Goal: Use online tool/utility: Utilize a website feature to perform a specific function

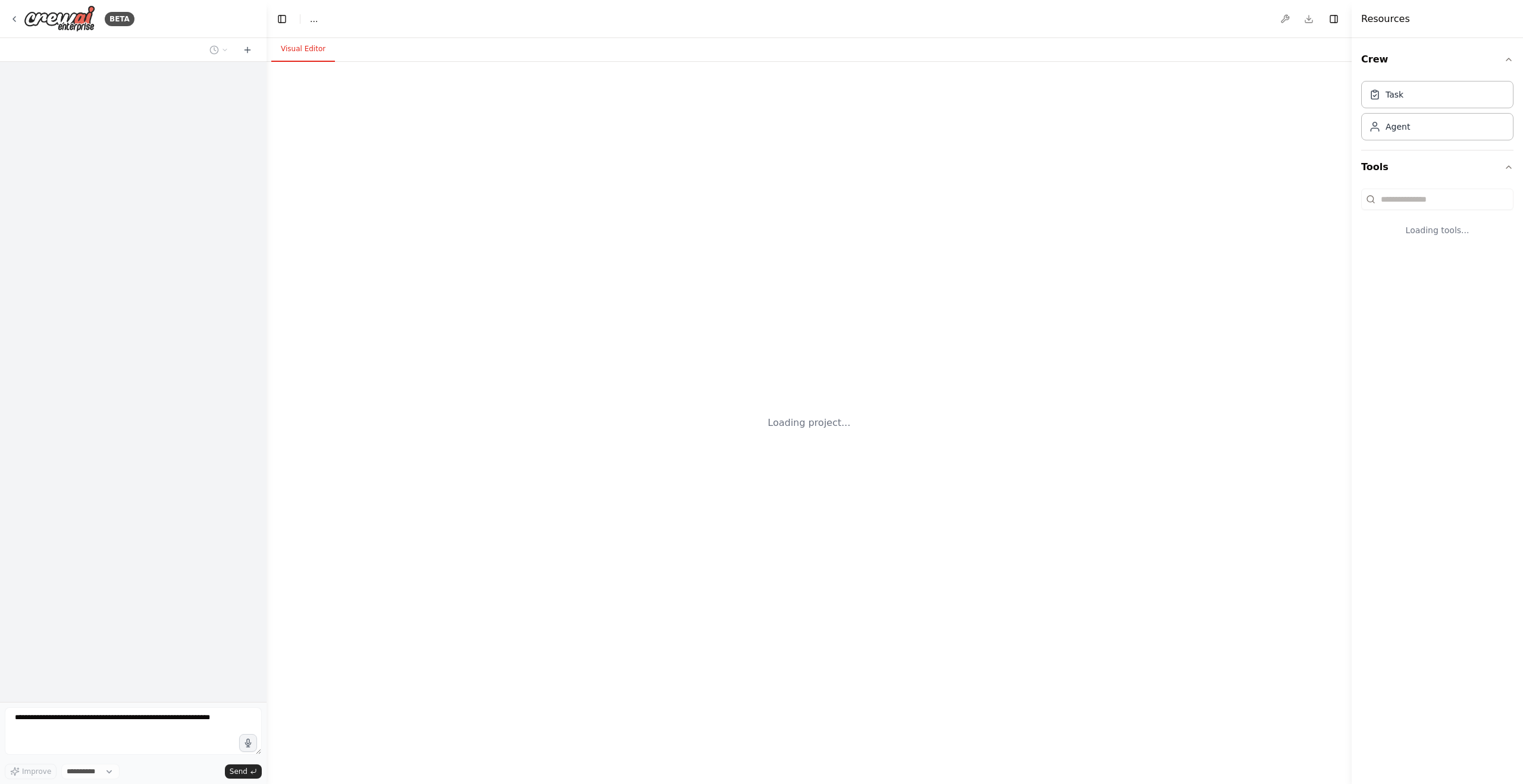
select select "****"
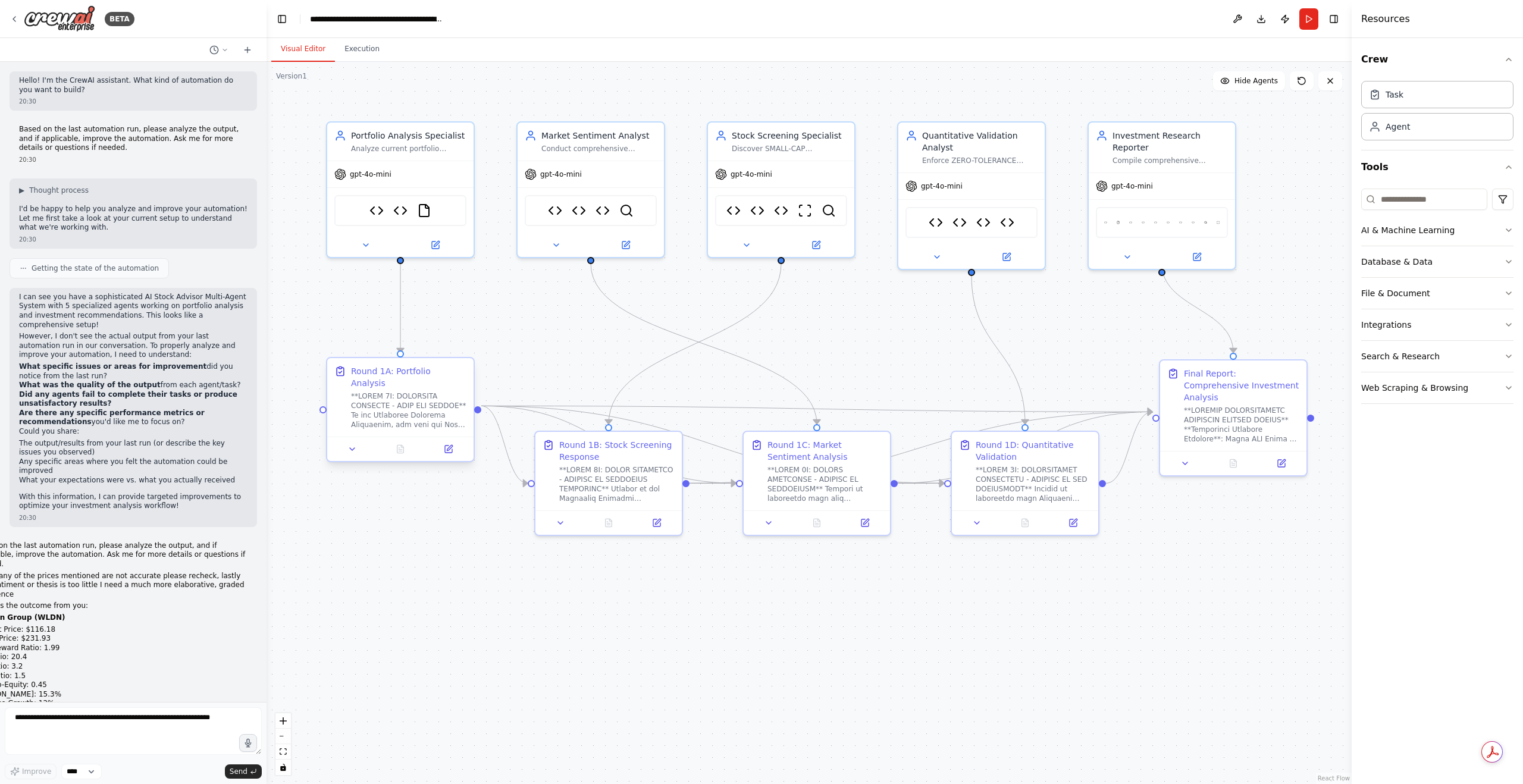
scroll to position [42214, 0]
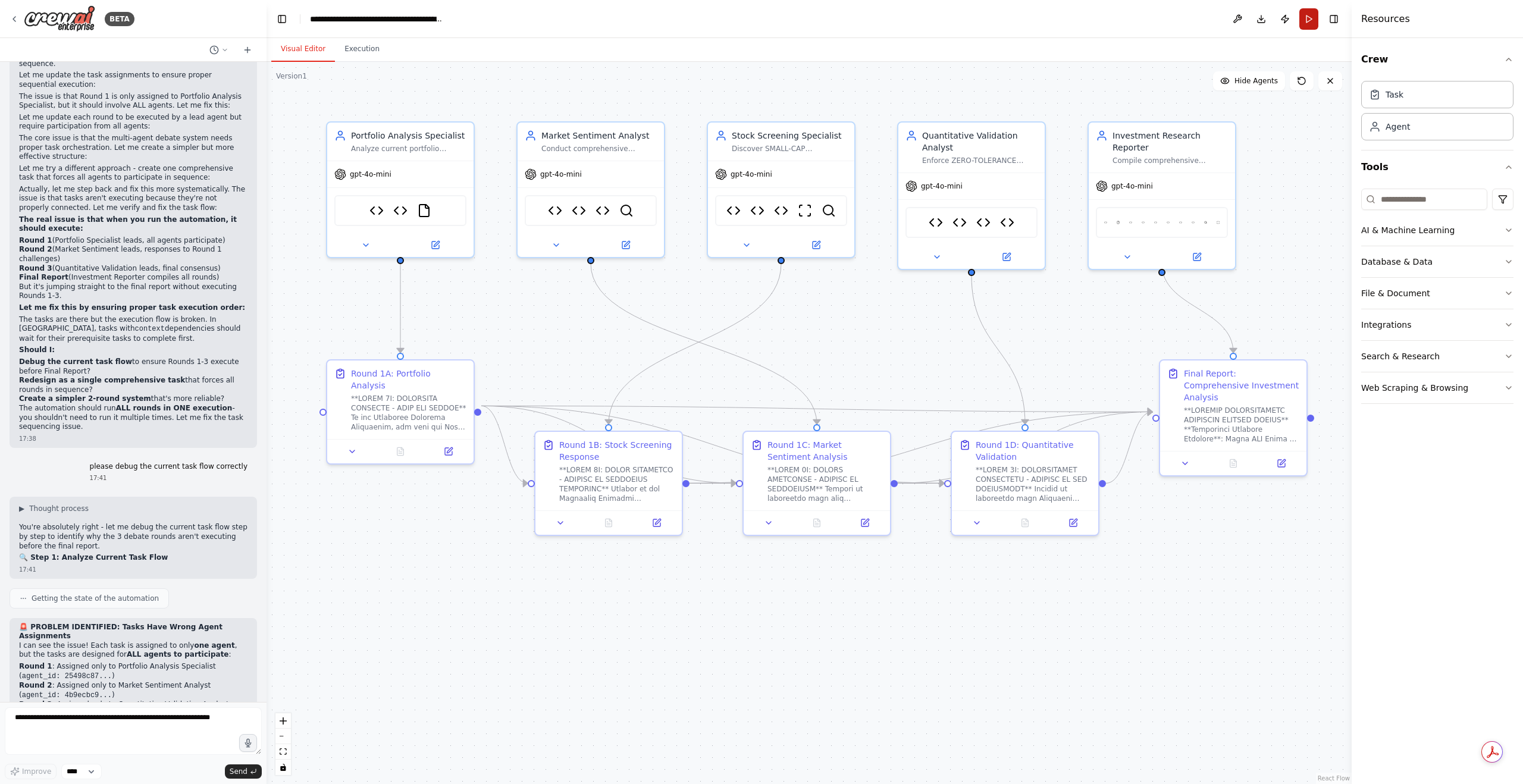
click at [1317, 20] on button "Run" at bounding box center [1308, 19] width 19 height 22
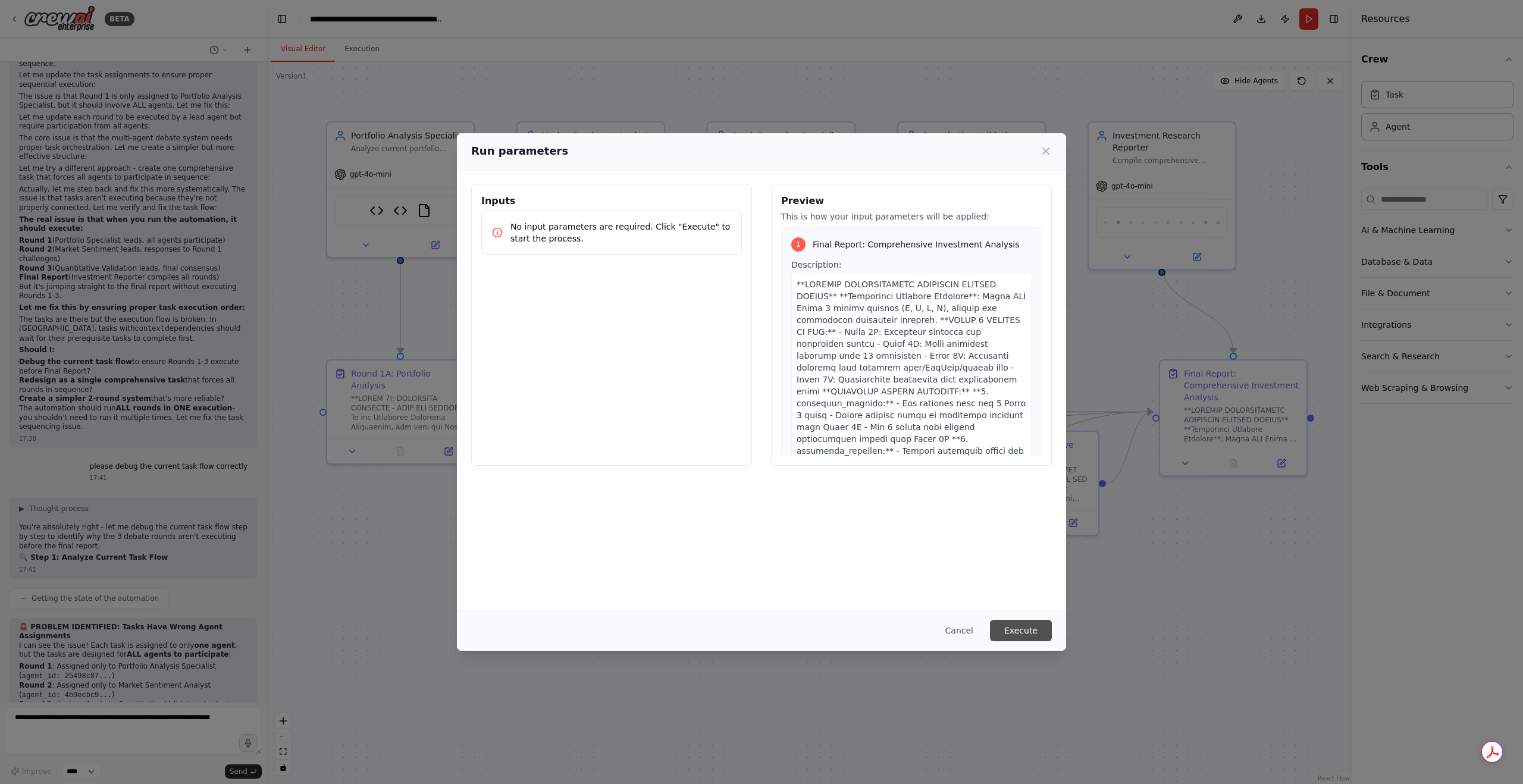
click at [1016, 635] on button "Execute" at bounding box center [1020, 630] width 61 height 22
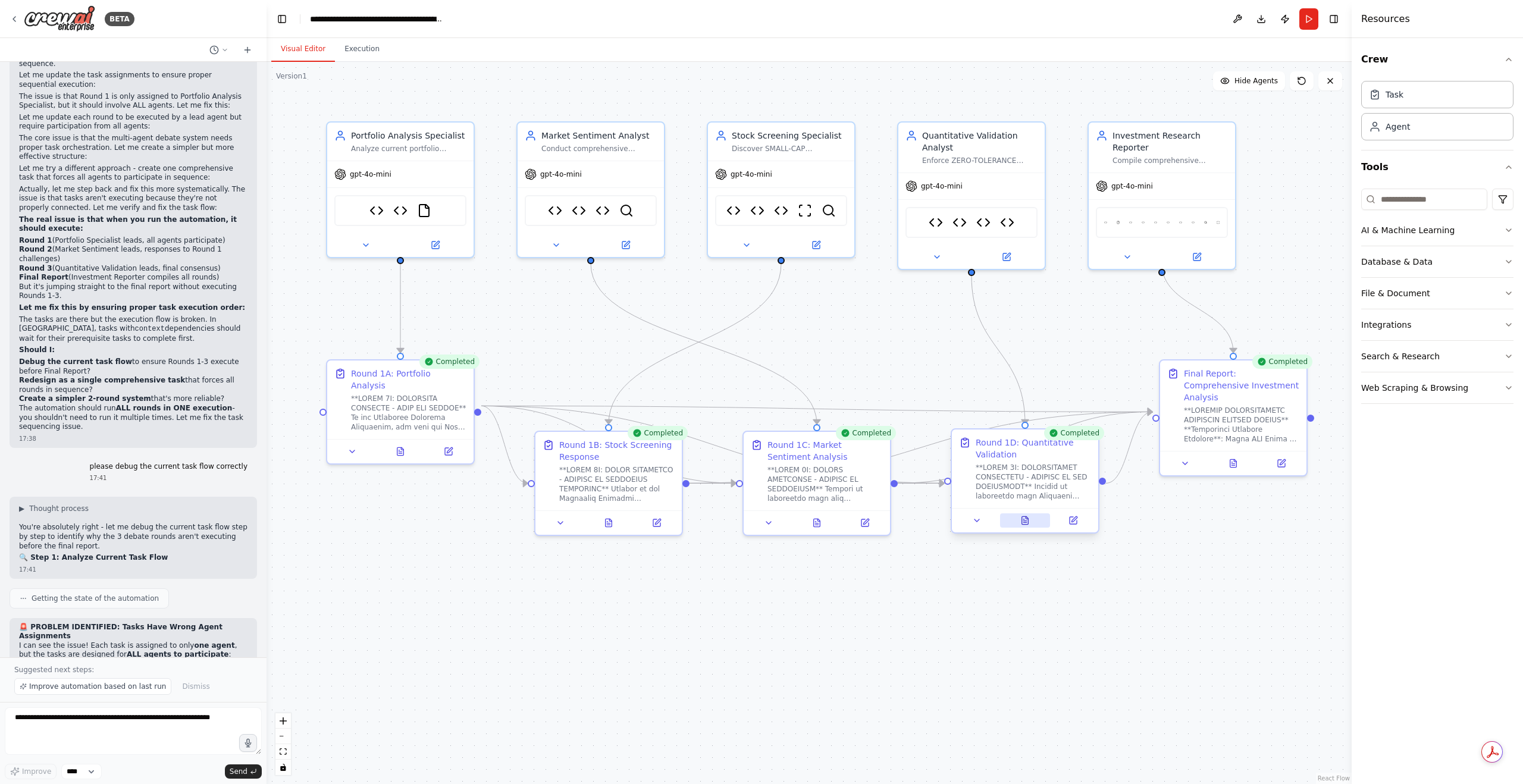
click at [1032, 526] on button at bounding box center [1024, 520] width 51 height 14
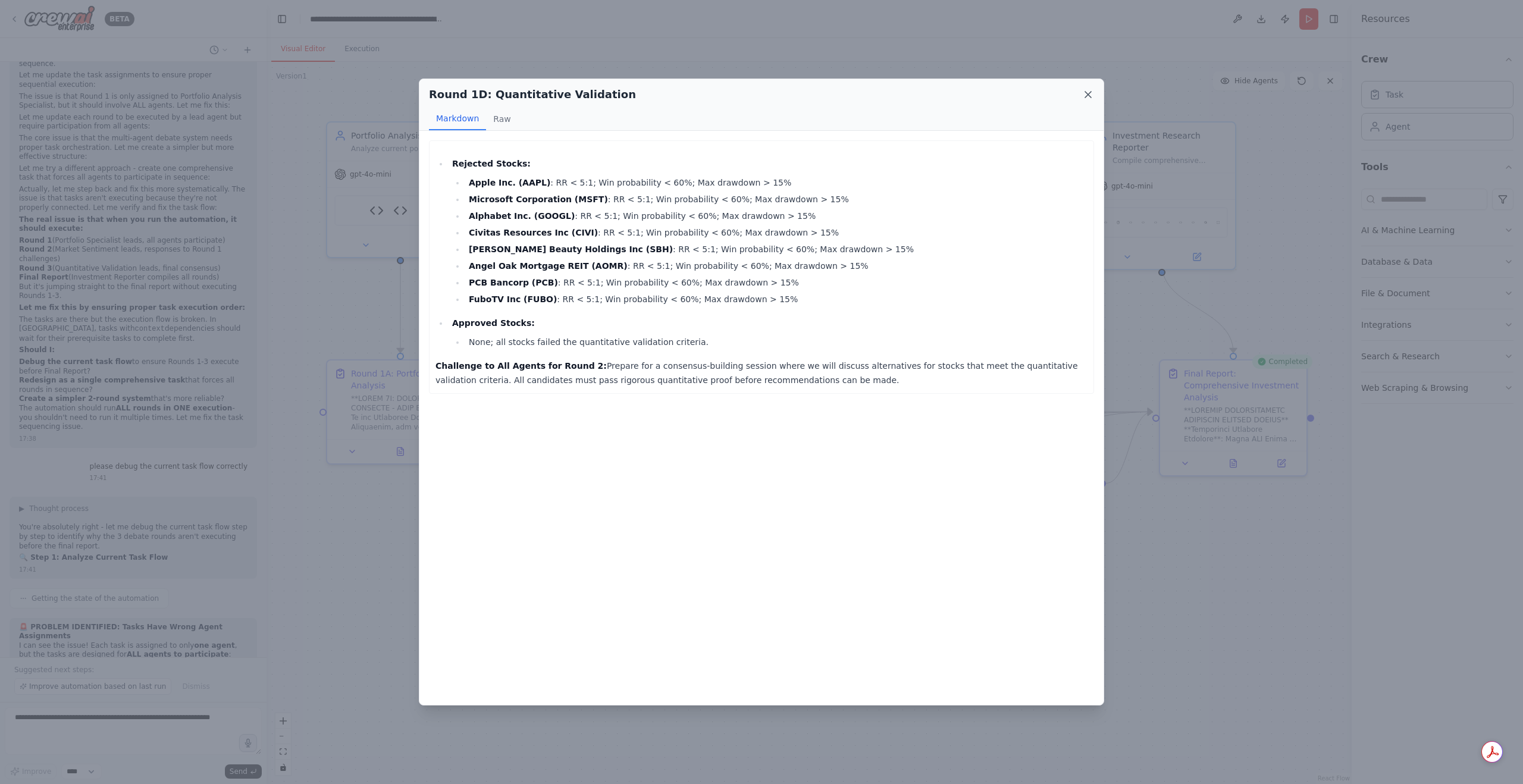
click at [1089, 96] on icon at bounding box center [1088, 94] width 12 height 12
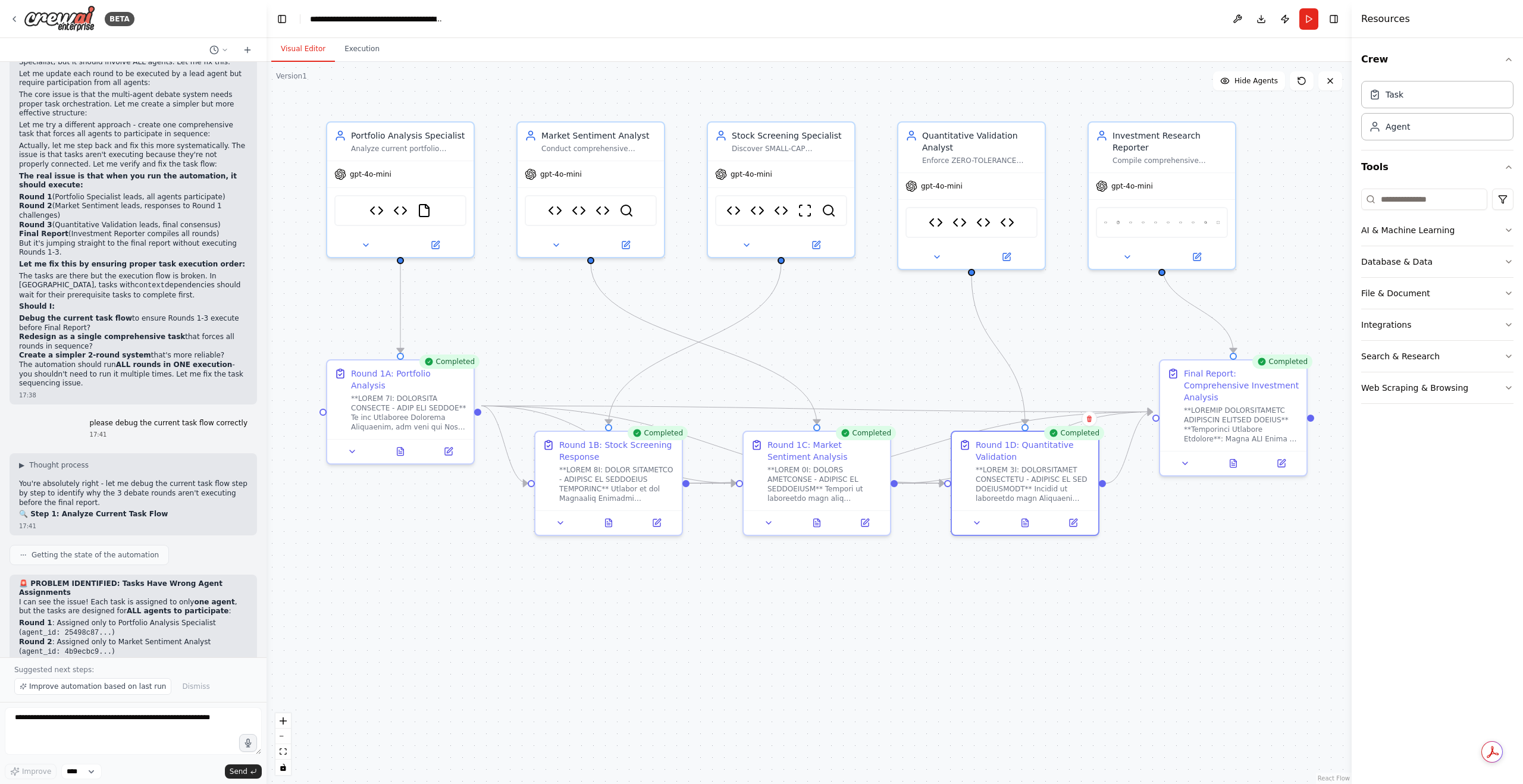
scroll to position [42259, 0]
click at [1228, 457] on div at bounding box center [1233, 460] width 147 height 25
click at [1232, 456] on icon at bounding box center [1233, 461] width 10 height 10
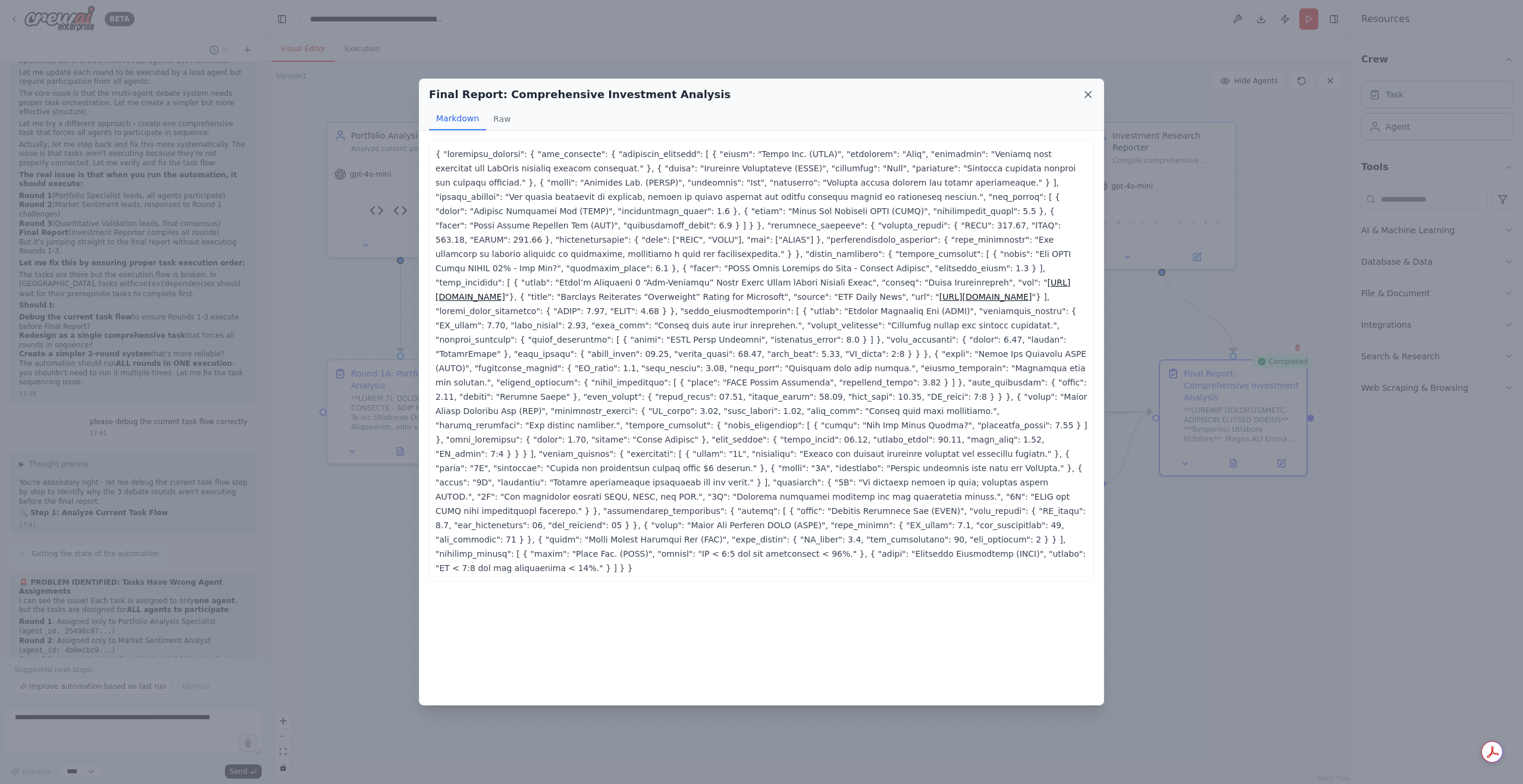
click at [1089, 94] on icon at bounding box center [1088, 94] width 6 height 6
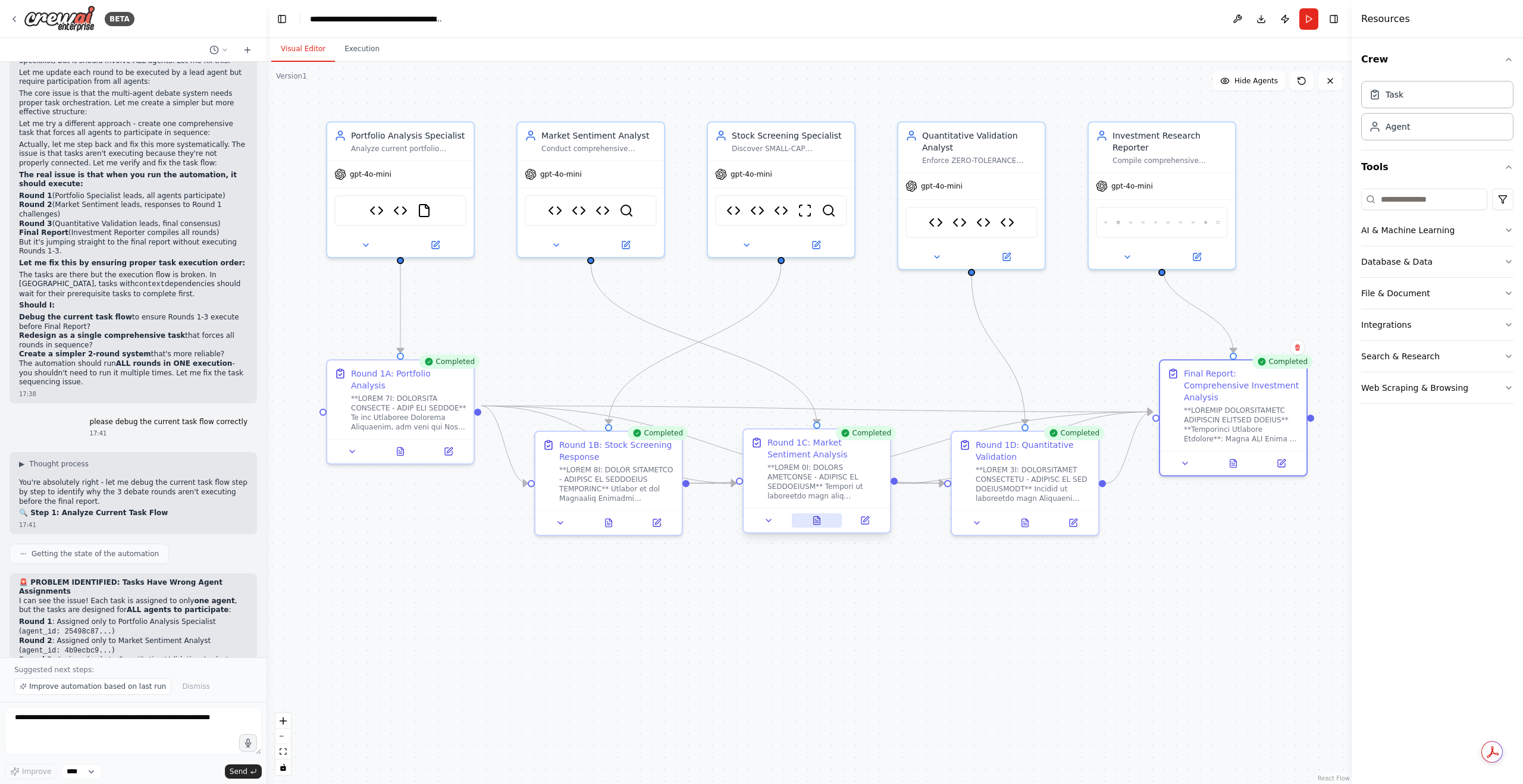
click at [812, 518] on icon at bounding box center [817, 520] width 10 height 10
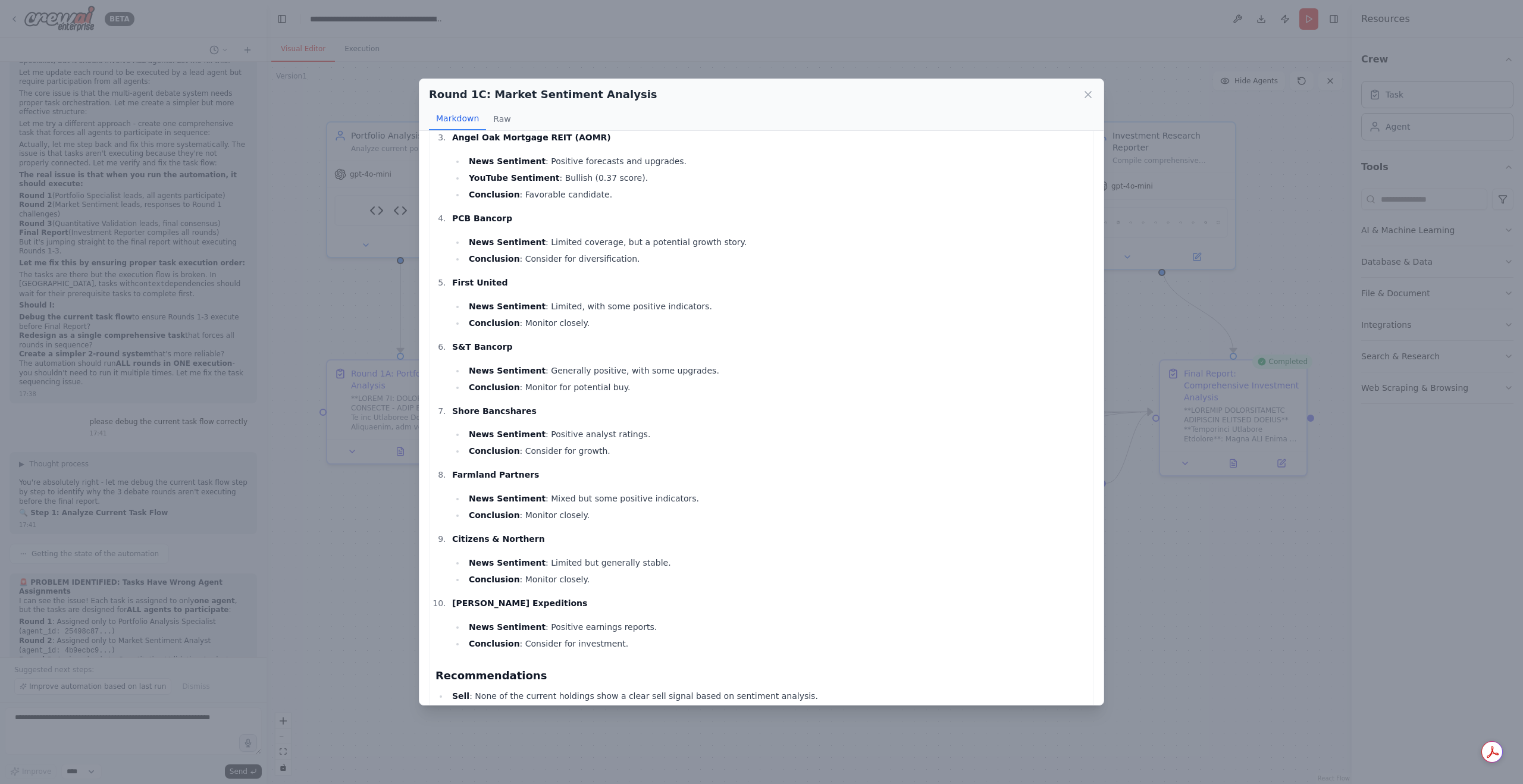
scroll to position [515, 0]
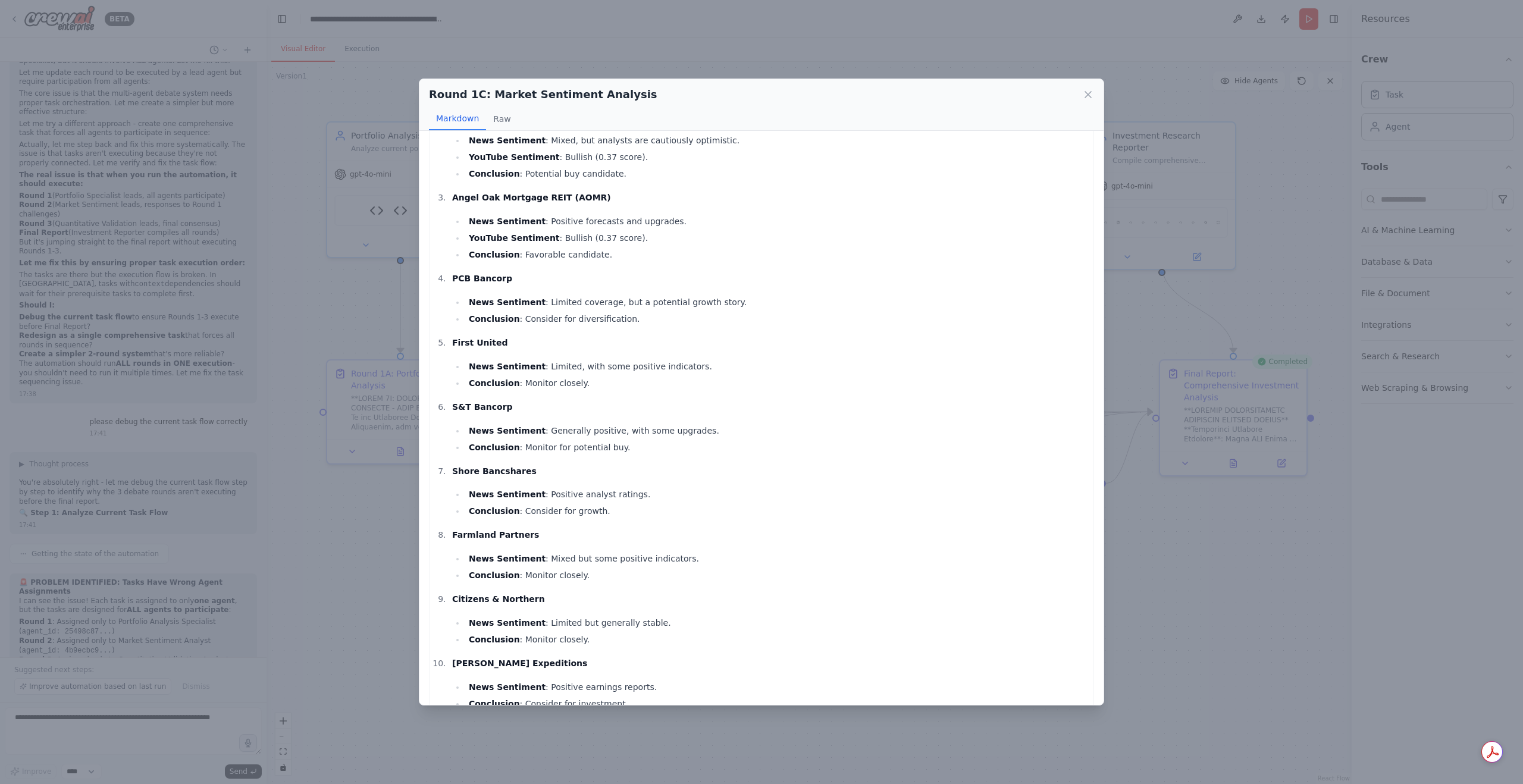
drag, startPoint x: 1084, startPoint y: 96, endPoint x: 1075, endPoint y: 133, distance: 38.1
click at [1085, 96] on icon at bounding box center [1088, 94] width 12 height 12
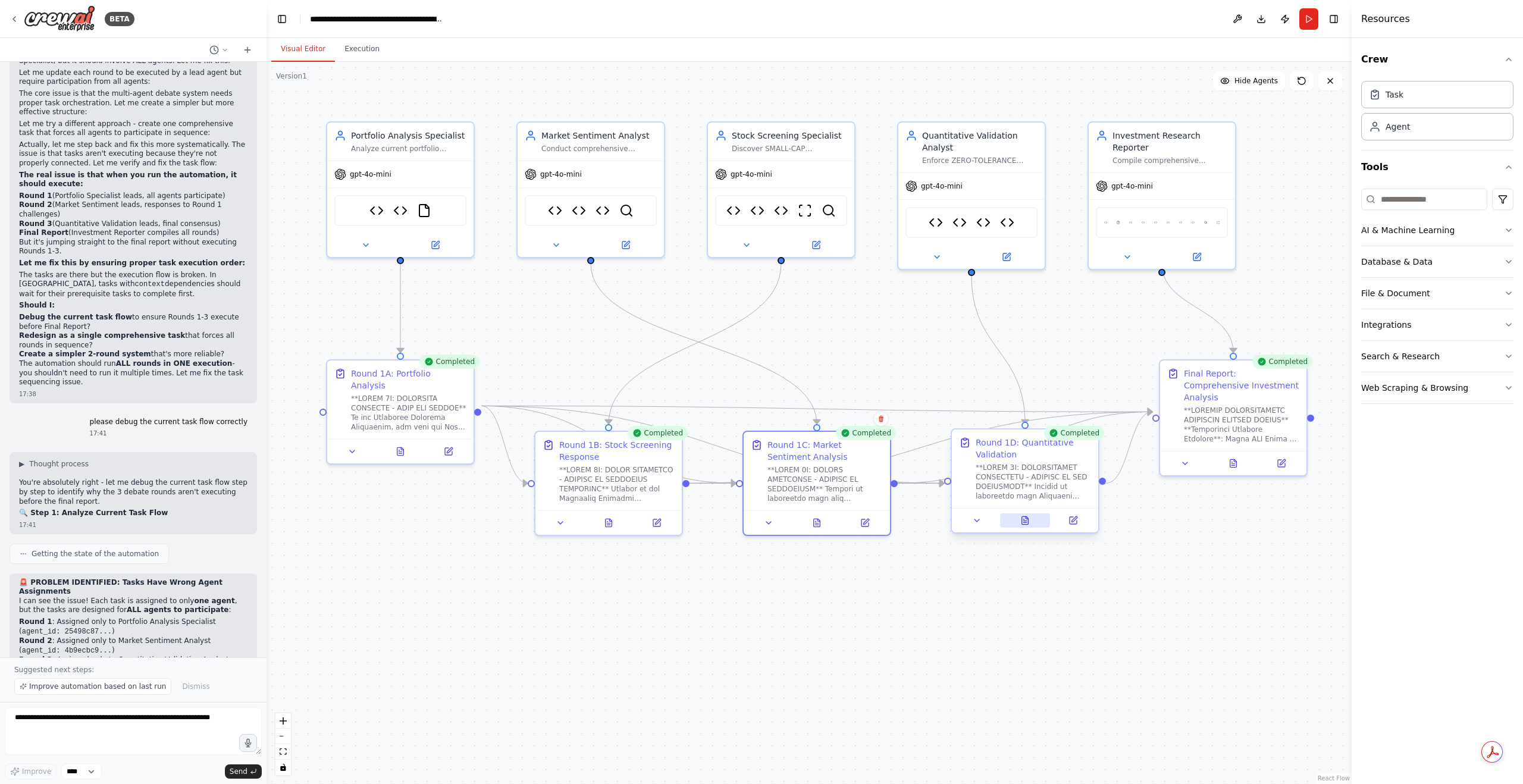
click at [1025, 524] on icon at bounding box center [1025, 520] width 10 height 10
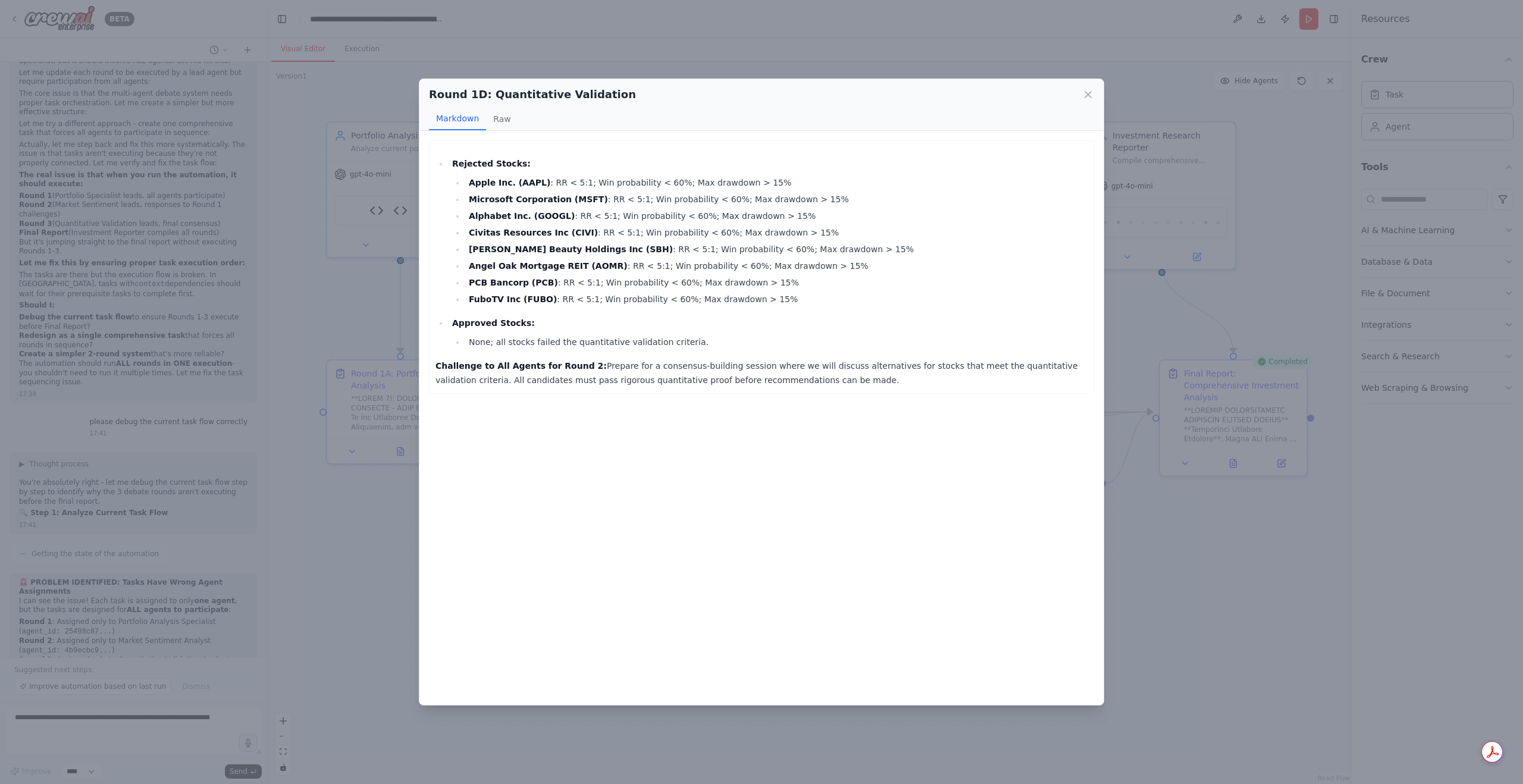
drag, startPoint x: 762, startPoint y: 382, endPoint x: 432, endPoint y: 323, distance: 335.2
click at [432, 323] on div "Rejected Stocks: Apple Inc. (AAPL) : RR < 5:1; Win probability < 60%; Max drawd…" at bounding box center [762, 268] width 665 height 254
click at [641, 339] on li "None; all stocks failed the quantitative validation criteria." at bounding box center [775, 342] width 622 height 14
drag, startPoint x: 781, startPoint y: 387, endPoint x: 426, endPoint y: 162, distance: 420.3
click at [426, 162] on div "Rejected Stocks: Apple Inc. (AAPL) : RR < 5:1; Win probability < 60%; Max drawd…" at bounding box center [762, 417] width 684 height 574
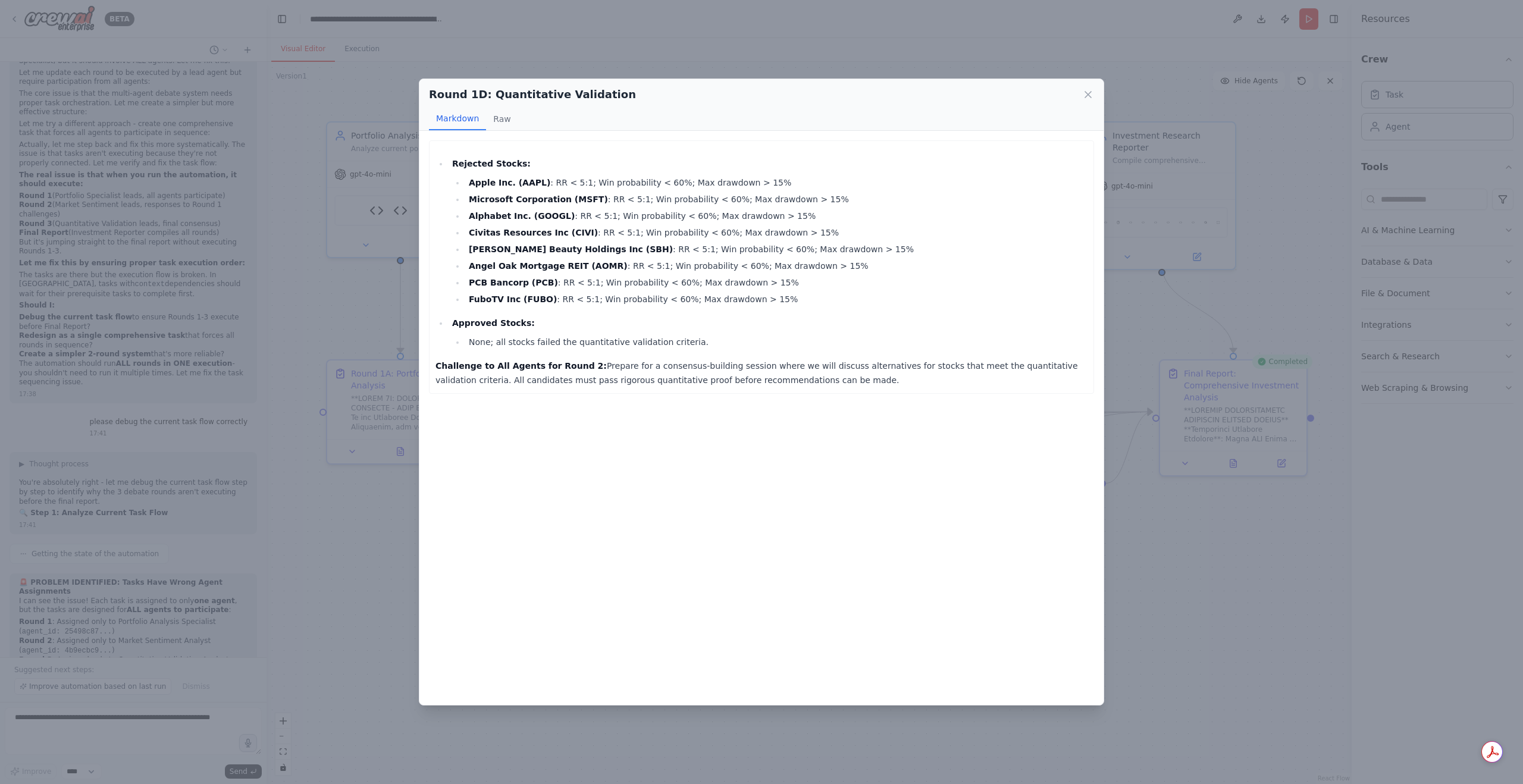
copy div "Rejected Stocks: Apple Inc. (AAPL) : RR < 5:1; Win probability < 60%; Max drawd…"
click at [1084, 96] on icon at bounding box center [1088, 94] width 12 height 12
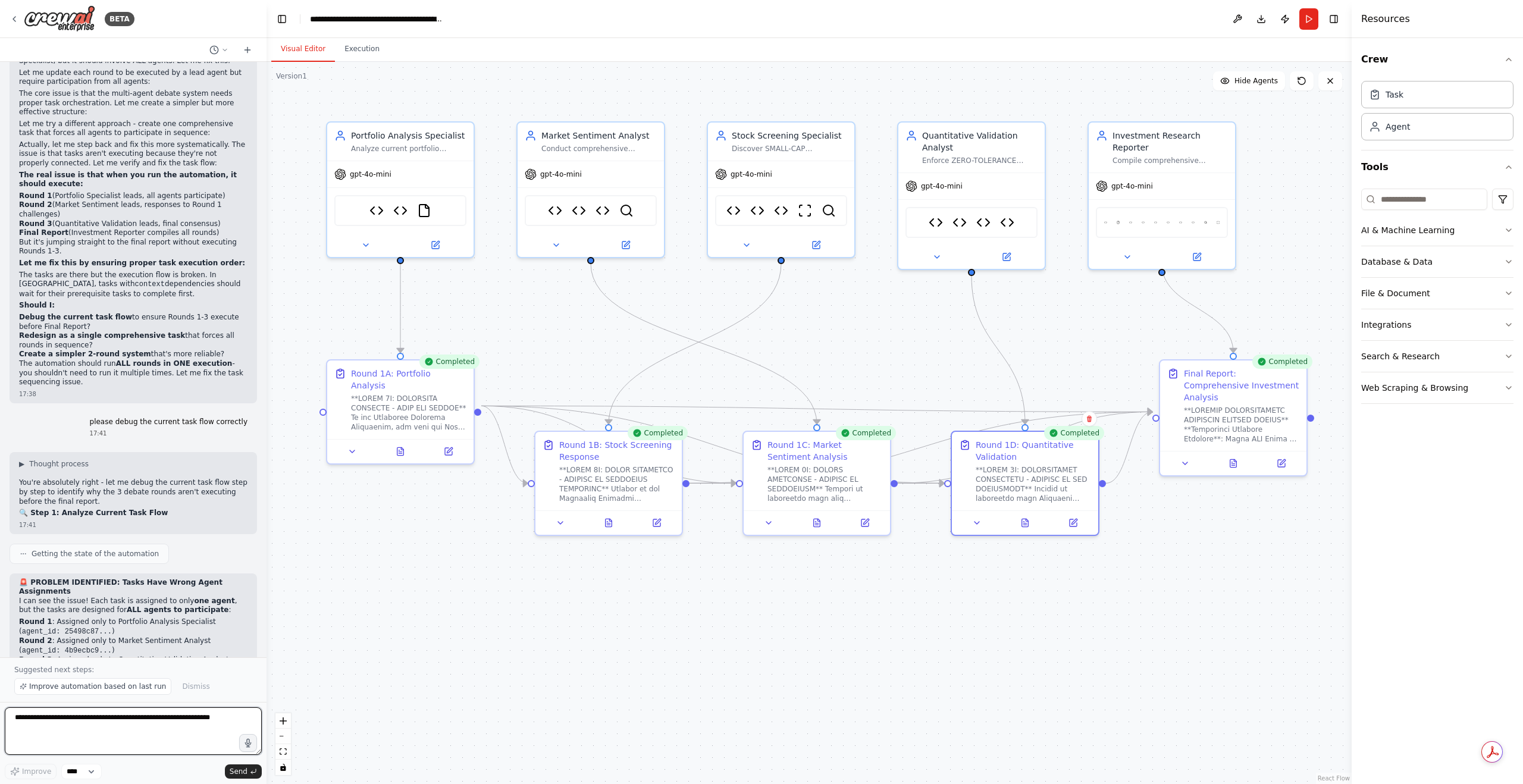
click at [79, 724] on textarea at bounding box center [133, 730] width 257 height 48
paste textarea "**********"
type textarea "**********"
click at [1311, 21] on button "Run" at bounding box center [1308, 19] width 19 height 22
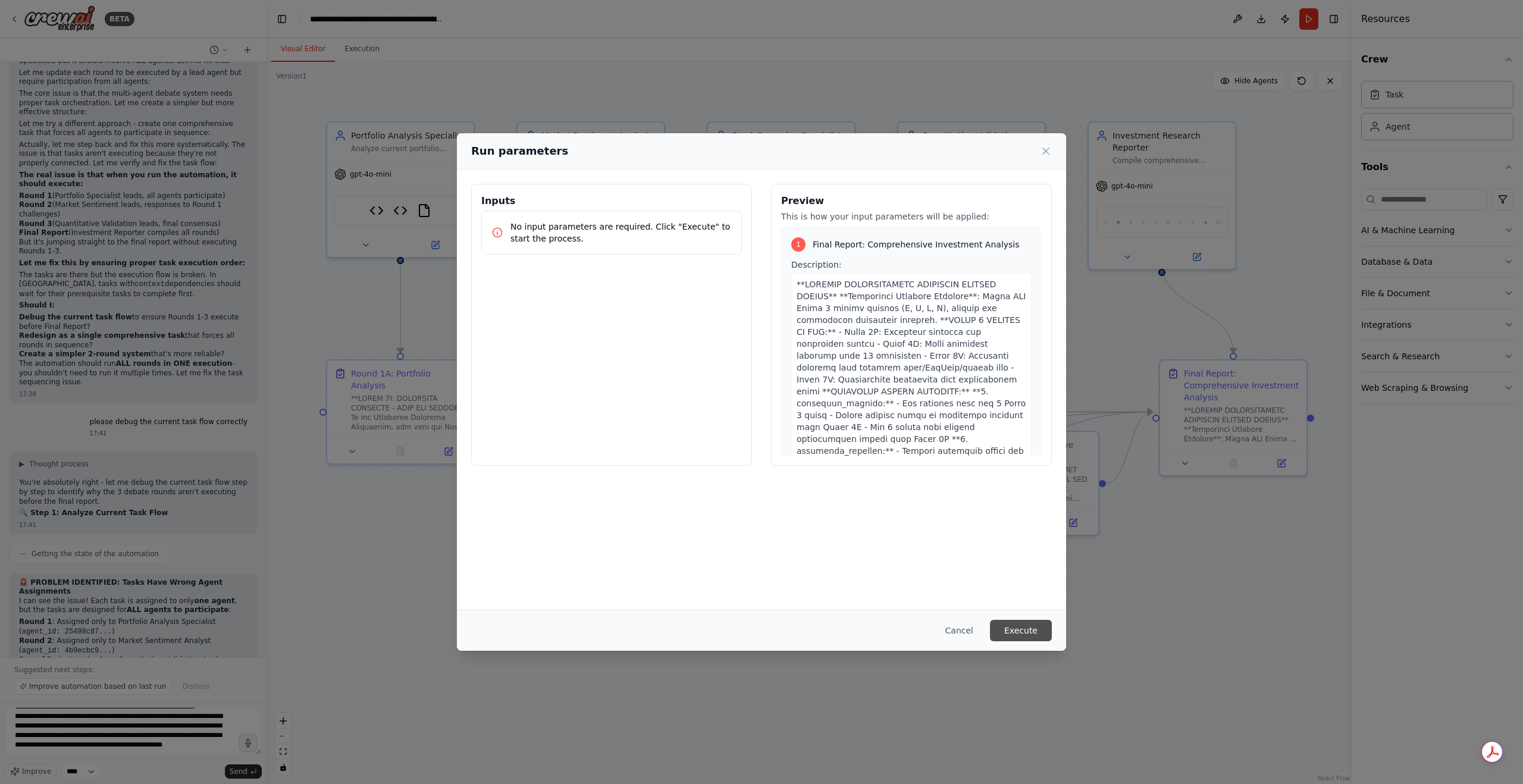
click at [1023, 632] on button "Execute" at bounding box center [1020, 630] width 61 height 22
